Goal: Transaction & Acquisition: Purchase product/service

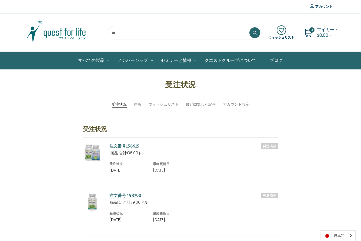
click at [124, 30] on input "search" at bounding box center [184, 33] width 154 height 14
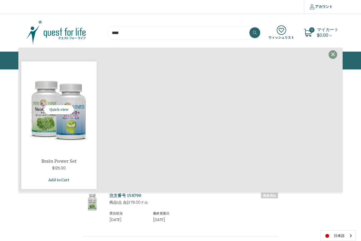
type input "****"
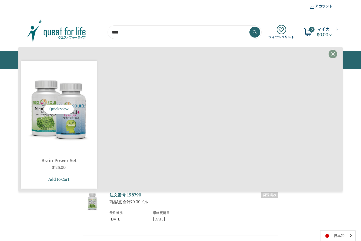
click at [59, 178] on link "Add to Cart" at bounding box center [58, 179] width 67 height 10
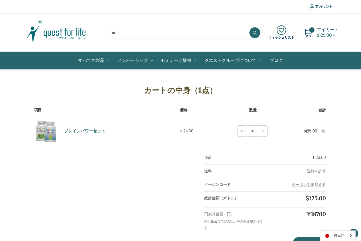
scroll to position [37, 0]
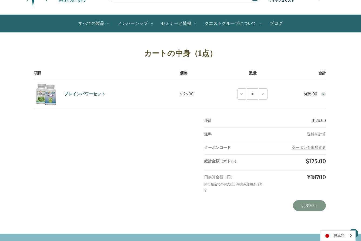
click at [314, 206] on link "お支払い" at bounding box center [309, 205] width 33 height 11
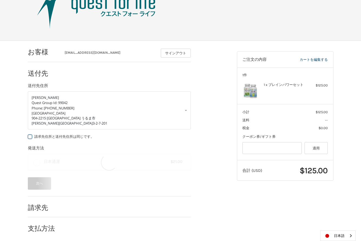
scroll to position [25, 0]
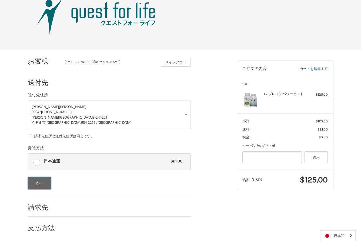
click at [40, 184] on button "次へ" at bounding box center [39, 183] width 23 height 12
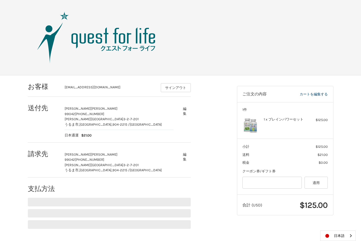
scroll to position [0, 0]
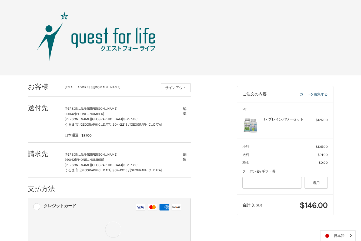
click at [208, 139] on ol "お客様 [EMAIL_ADDRESS][DOMAIN_NAME] サインアウト 送付先 [PERSON_NAME][GEOGRAPHIC_DATA][PERS…" at bounding box center [120, 178] width 184 height 206
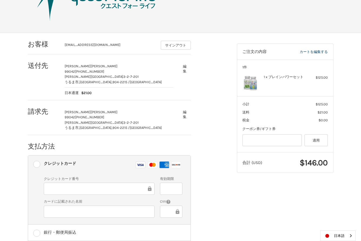
scroll to position [75, 0]
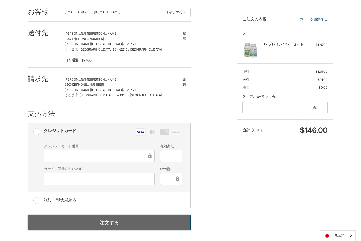
click at [111, 222] on button "注文する" at bounding box center [109, 222] width 163 height 15
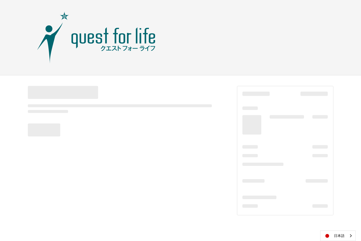
scroll to position [0, 0]
